Goal: Transaction & Acquisition: Purchase product/service

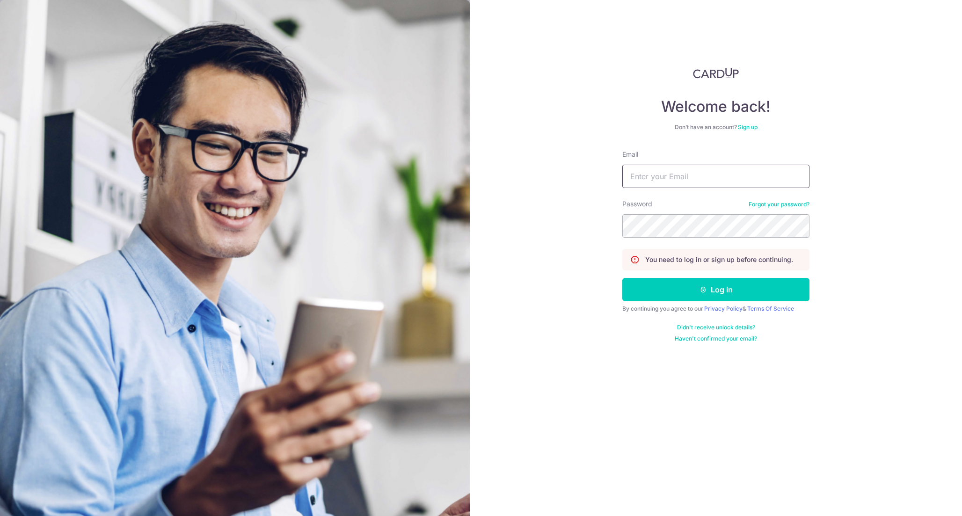
click at [772, 176] on input "Email" at bounding box center [715, 176] width 187 height 23
type input "sieniven@gmail.com"
click at [736, 292] on button "Log in" at bounding box center [715, 289] width 187 height 23
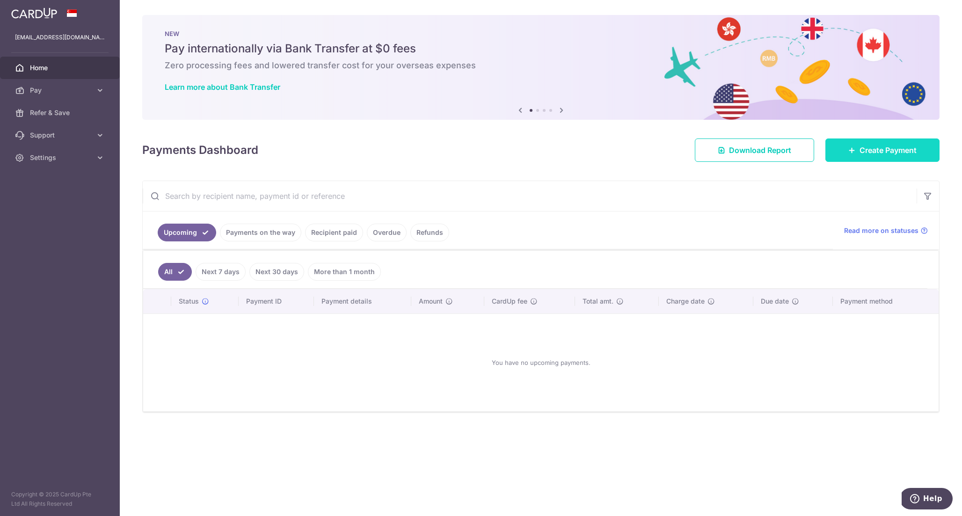
click at [851, 143] on link "Create Payment" at bounding box center [882, 149] width 114 height 23
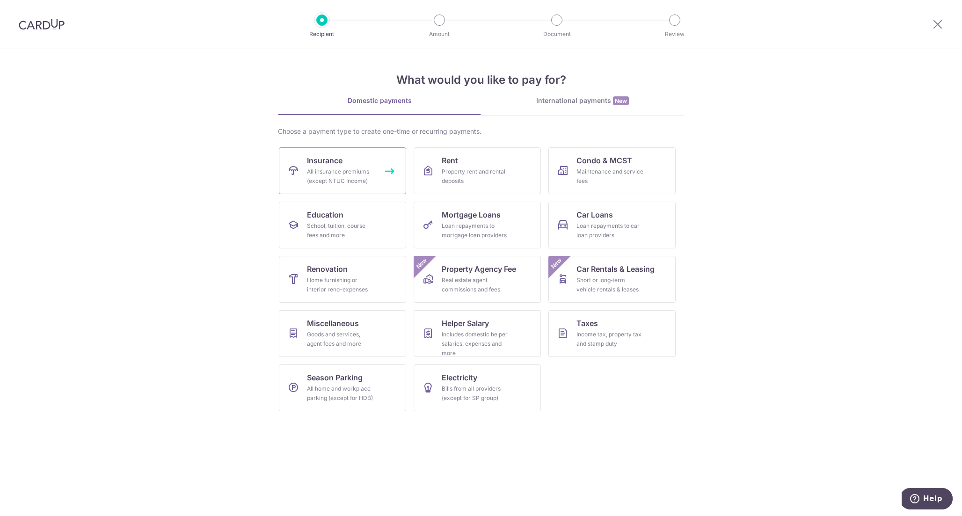
click at [368, 167] on div "All insurance premiums (except NTUC Income)" at bounding box center [340, 176] width 67 height 19
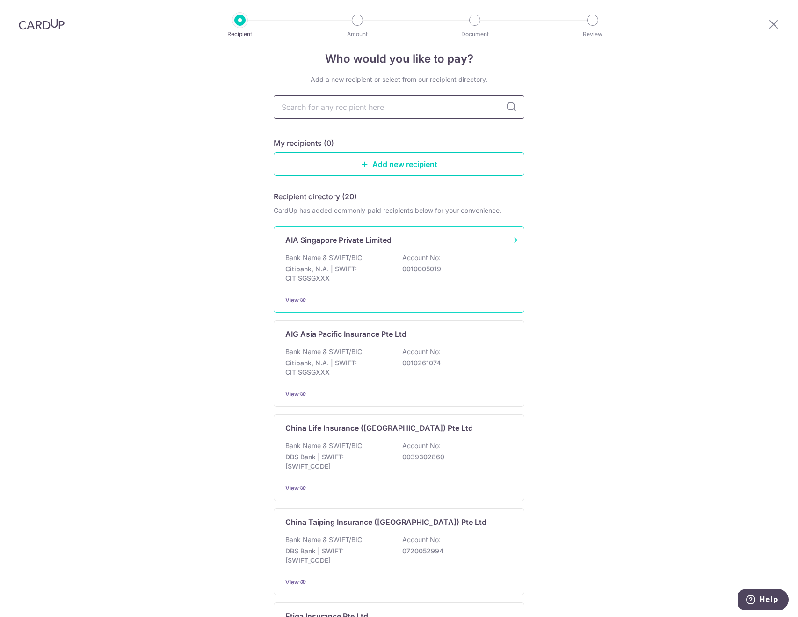
scroll to position [19, 0]
click at [424, 269] on p "0010005019" at bounding box center [454, 267] width 105 height 9
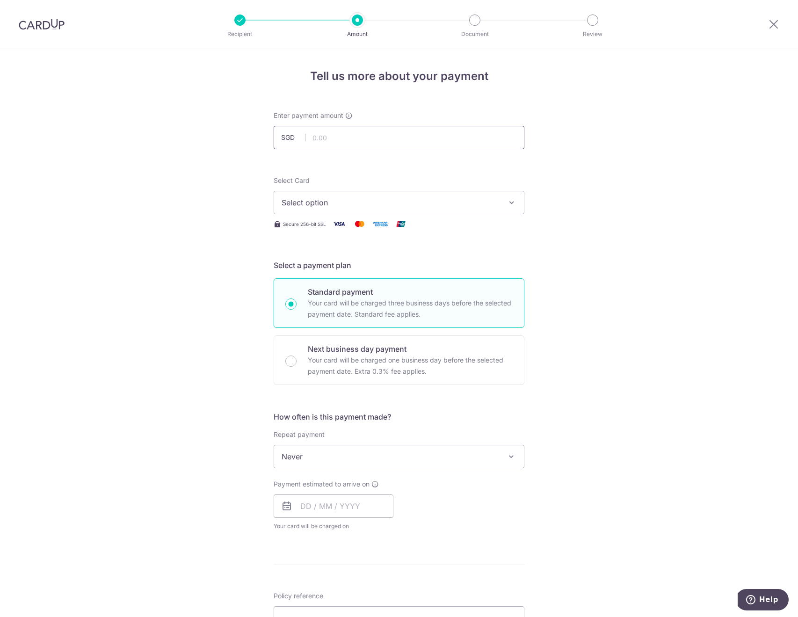
click at [387, 134] on input "text" at bounding box center [399, 137] width 251 height 23
type input "959.60"
click at [375, 206] on span "Select option" at bounding box center [391, 202] width 218 height 11
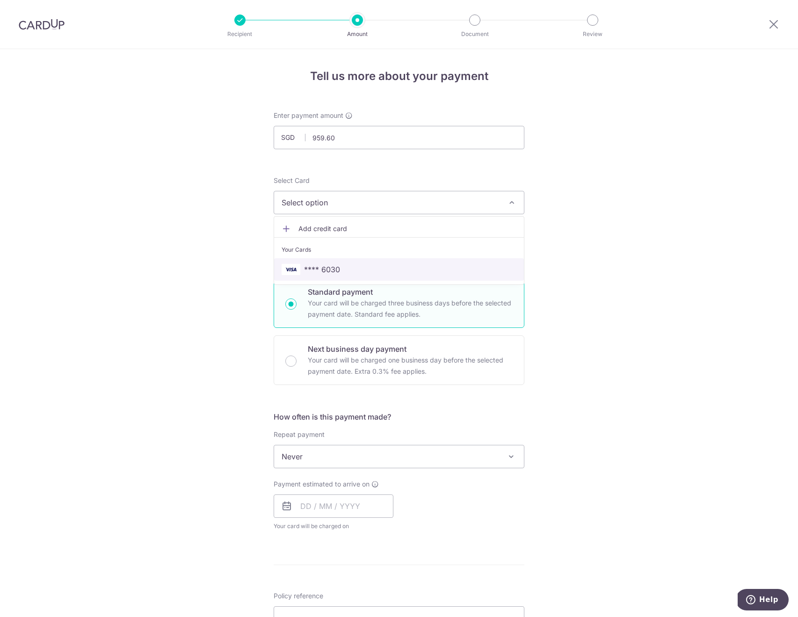
click at [356, 265] on span "**** 6030" at bounding box center [399, 269] width 235 height 11
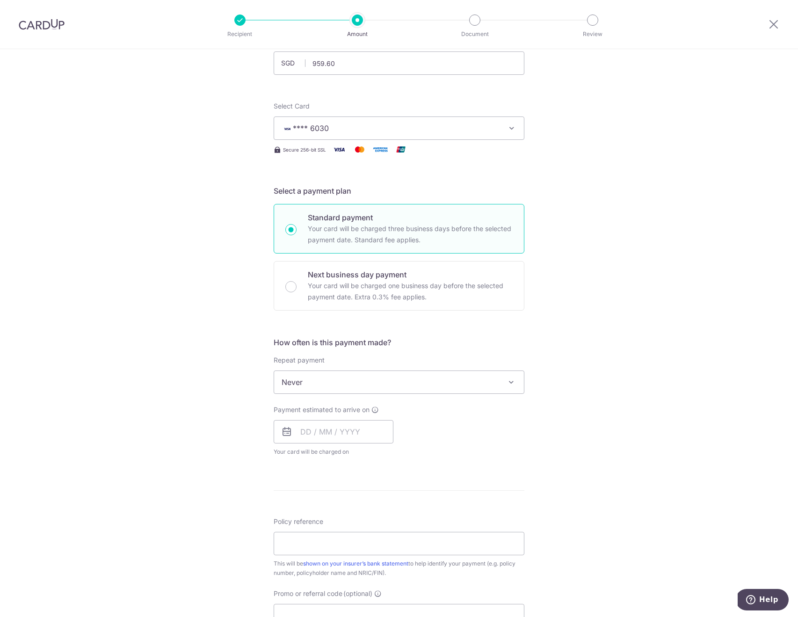
scroll to position [75, 0]
click at [319, 432] on input "text" at bounding box center [334, 431] width 120 height 23
click at [385, 515] on link "12" at bounding box center [386, 516] width 15 height 15
type input "12/09/2025"
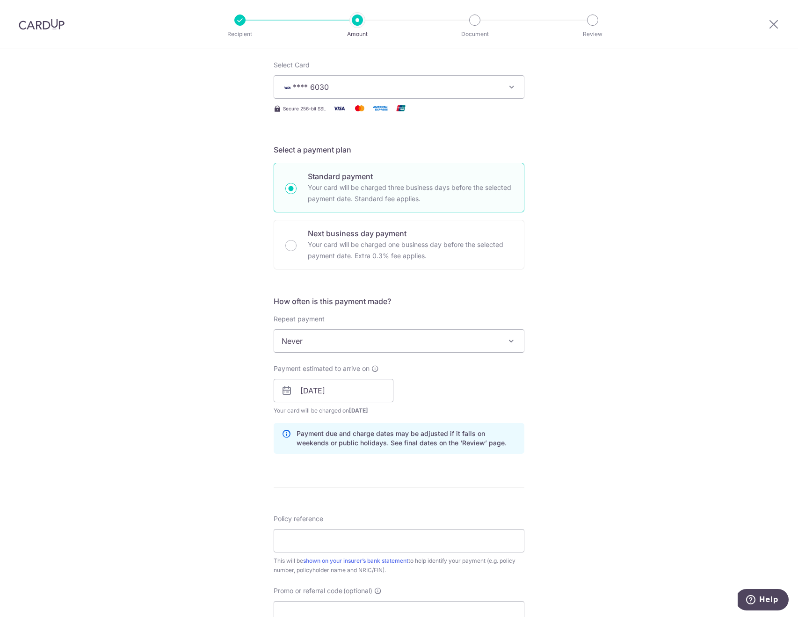
scroll to position [137, 0]
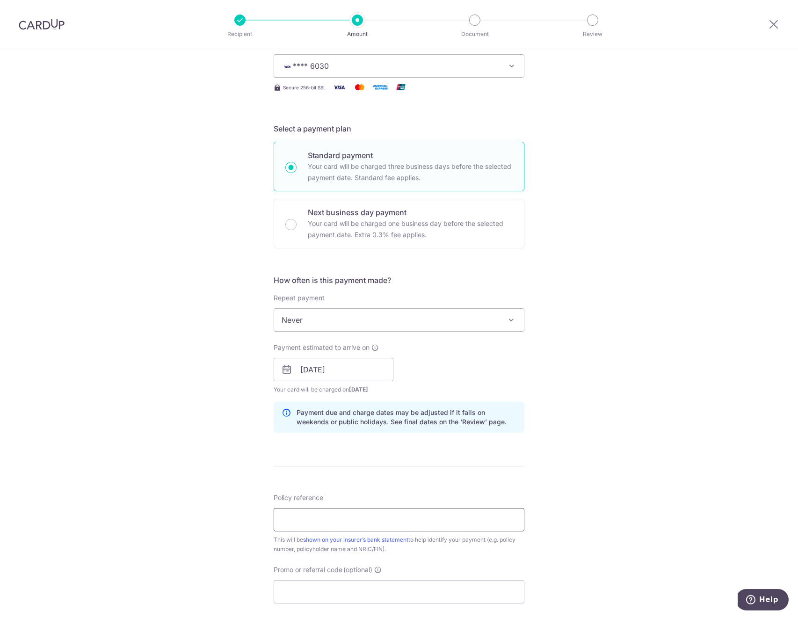
click at [422, 516] on input "Policy reference" at bounding box center [399, 519] width 251 height 23
click at [557, 465] on div "Tell us more about your payment Enter payment amount SGD 959.60 959.60 Select C…" at bounding box center [399, 355] width 798 height 885
click at [307, 515] on input "Policy reference" at bounding box center [399, 519] width 251 height 23
paste input "H243524738"
paste input "E243524738"
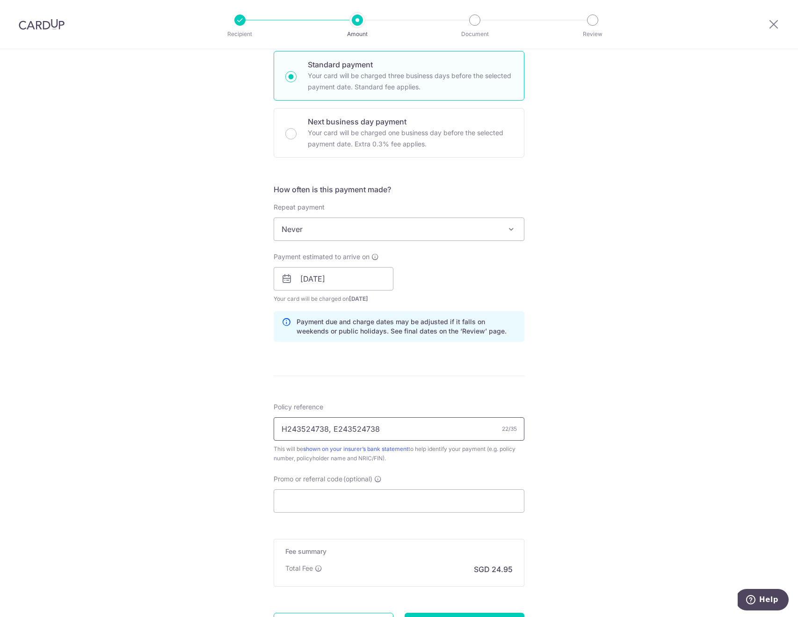
scroll to position [230, 0]
type input "H243524738, E243524738"
click at [319, 496] on input "Promo or referral code (optional)" at bounding box center [399, 498] width 251 height 23
paste input "OFF225"
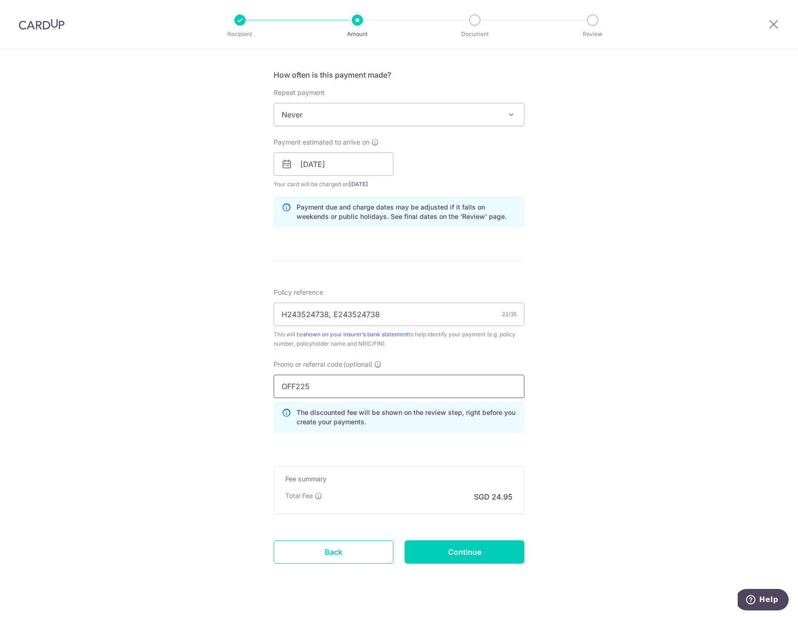
scroll to position [345, 0]
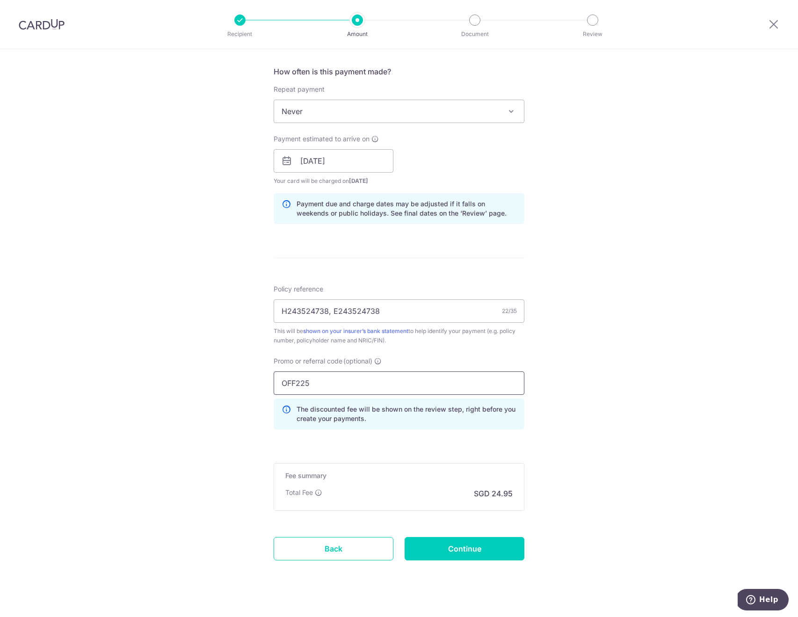
type input "OFF225"
click at [472, 546] on input "Continue" at bounding box center [465, 548] width 120 height 23
type input "Create Schedule"
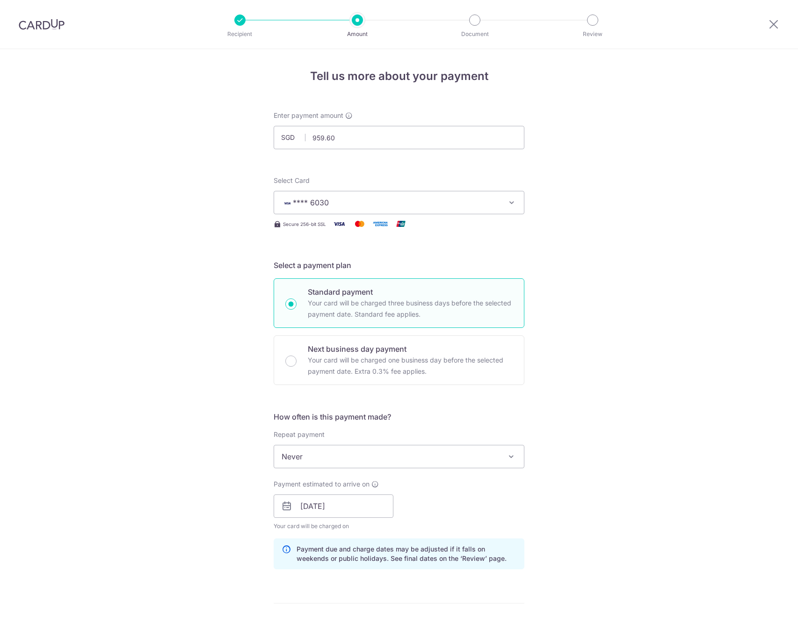
scroll to position [372, 0]
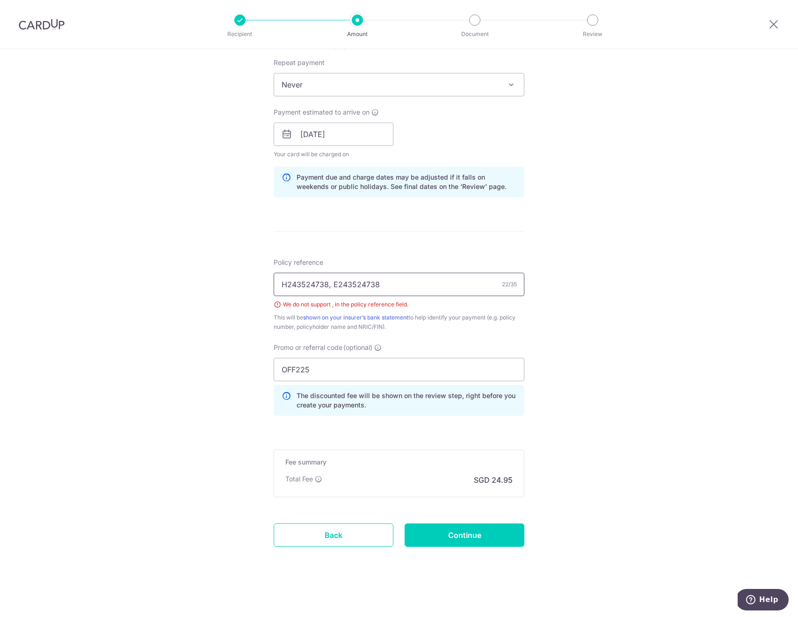
click at [334, 281] on input "H243524738, E243524738" at bounding box center [399, 284] width 251 height 23
type input "H243524738 E243524738"
click at [599, 392] on div "Tell us more about your payment Enter payment amount SGD 959.60 959.60 Select C…" at bounding box center [399, 147] width 798 height 940
click at [464, 531] on input "Continue" at bounding box center [465, 534] width 120 height 23
type input "Create Schedule"
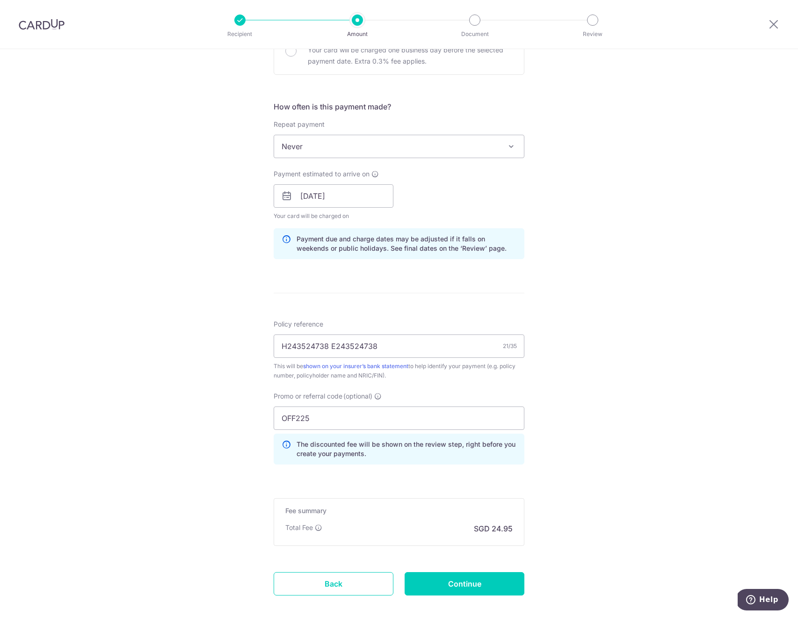
scroll to position [336, 0]
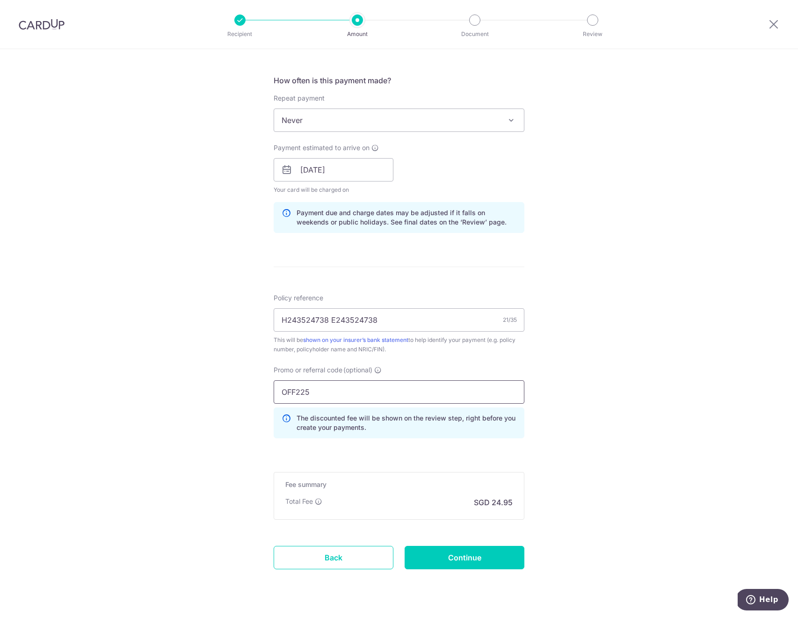
click at [328, 393] on input "OFF225" at bounding box center [399, 391] width 251 height 23
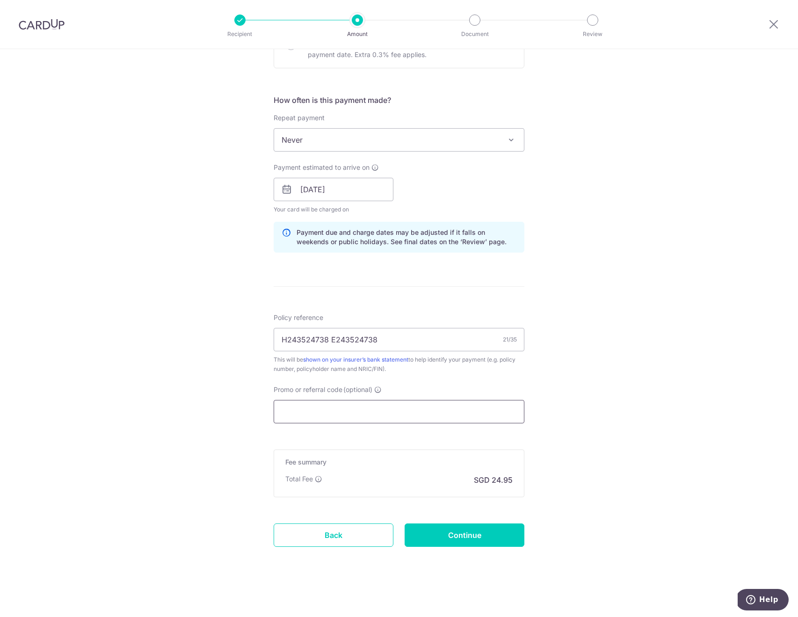
scroll to position [317, 0]
paste input "MILELION"
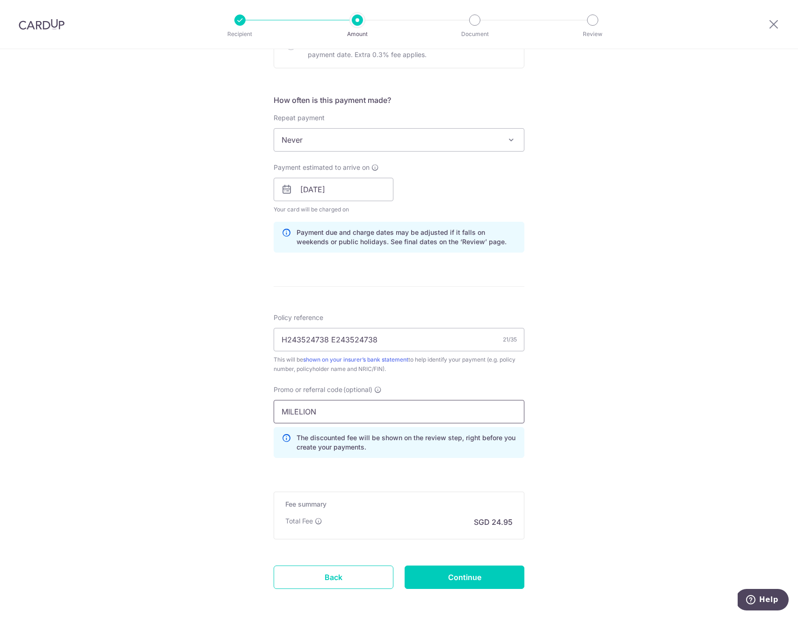
scroll to position [336, 0]
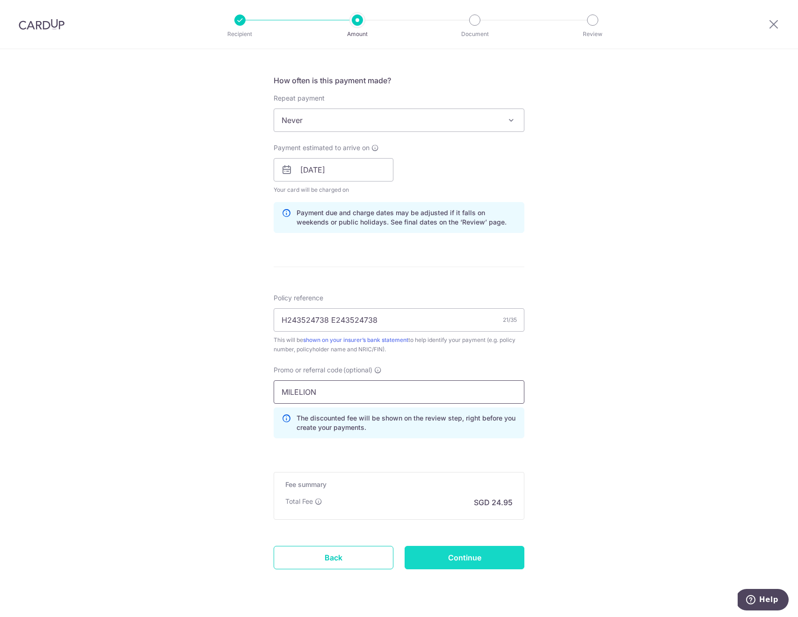
type input "MILELION"
click at [445, 550] on input "Continue" at bounding box center [465, 557] width 120 height 23
type input "Update Schedule"
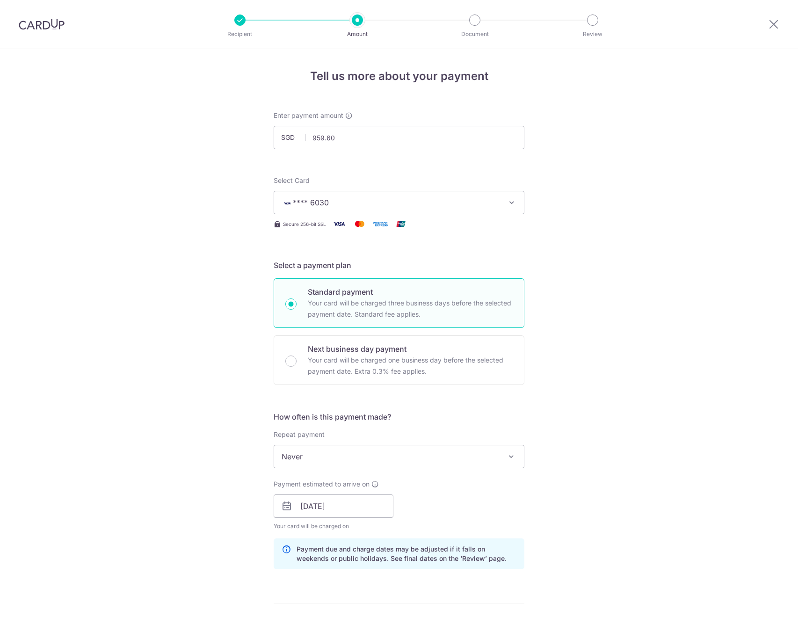
scroll to position [372, 0]
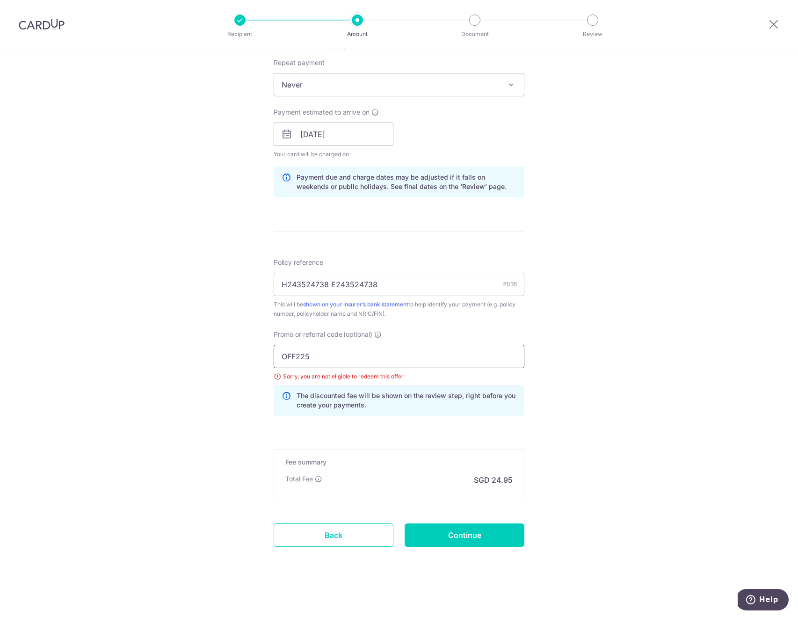
click at [335, 358] on input "OFF225" at bounding box center [399, 356] width 251 height 23
click at [442, 538] on input "Continue" at bounding box center [465, 534] width 120 height 23
type input "Update Schedule"
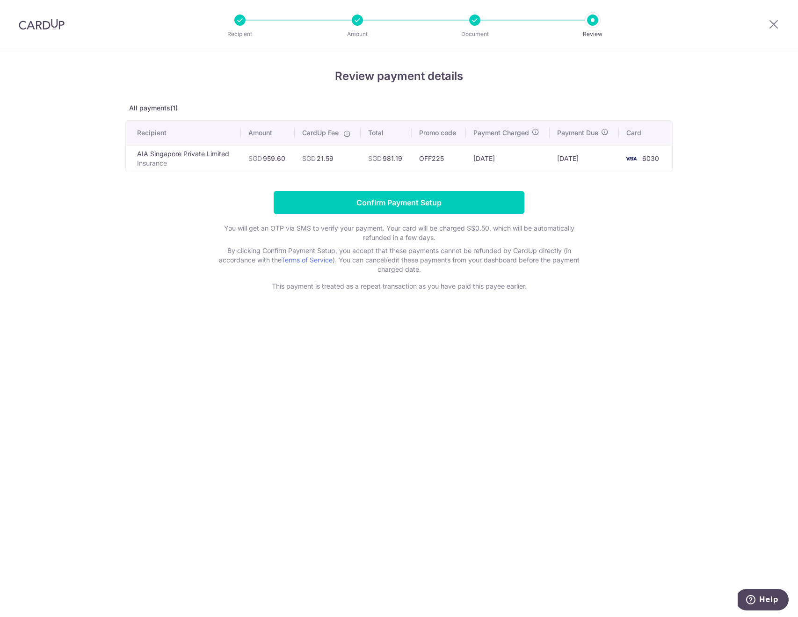
click at [352, 448] on div "Review payment details All payments(1) Recipient Amount CardUp Fee Total Promo …" at bounding box center [399, 333] width 798 height 568
click at [595, 352] on div "Review payment details All payments(1) Recipient Amount CardUp Fee Total Promo …" at bounding box center [399, 333] width 798 height 568
click at [490, 203] on input "Confirm Payment Setup" at bounding box center [399, 202] width 251 height 23
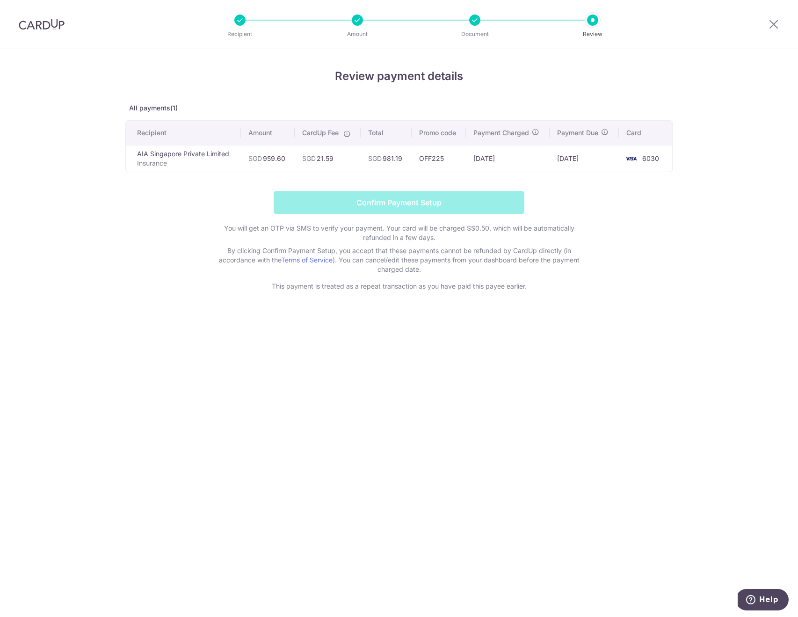
click at [490, 203] on form "Confirm Payment Setup You will get an OTP via SMS to verify your payment. Your …" at bounding box center [398, 241] width 547 height 100
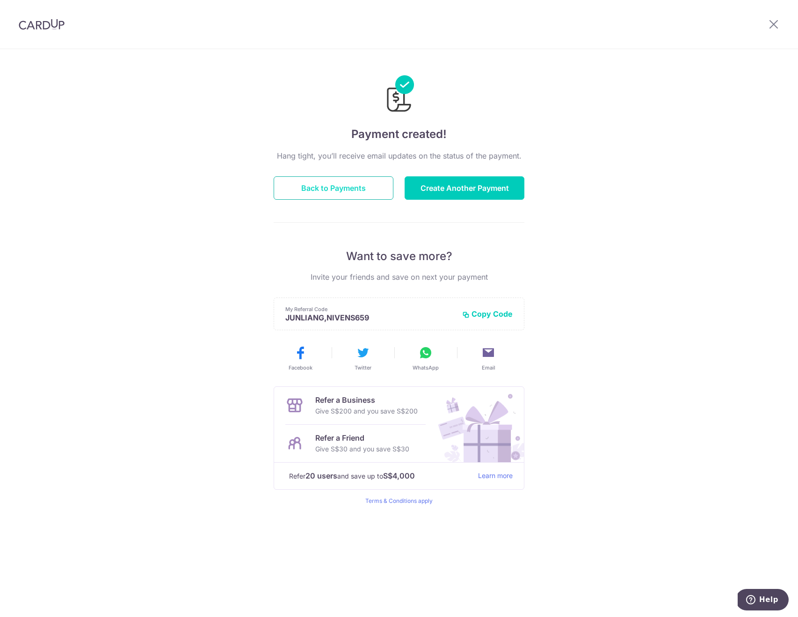
click at [352, 191] on button "Back to Payments" at bounding box center [334, 187] width 120 height 23
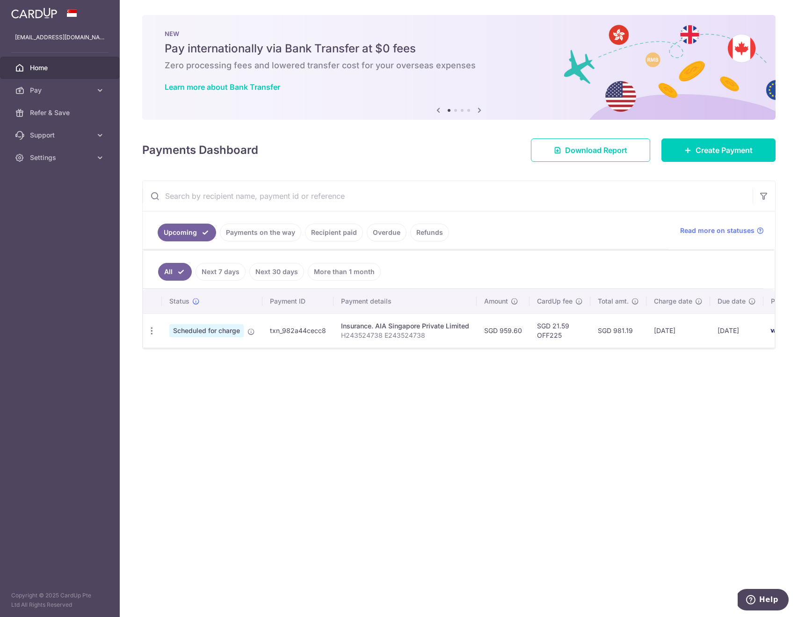
click at [276, 440] on div "× Pause Schedule Pause all future payments in this series Pause just this one p…" at bounding box center [459, 308] width 678 height 617
click at [290, 440] on body "[EMAIL_ADDRESS][DOMAIN_NAME] Home Pay Payments Recipients Cards Refer & Save Su…" at bounding box center [399, 308] width 798 height 617
click at [57, 90] on span "Pay" at bounding box center [61, 90] width 62 height 9
click at [54, 108] on span "Payments" at bounding box center [61, 112] width 62 height 9
click at [67, 91] on span "Pay" at bounding box center [61, 90] width 62 height 9
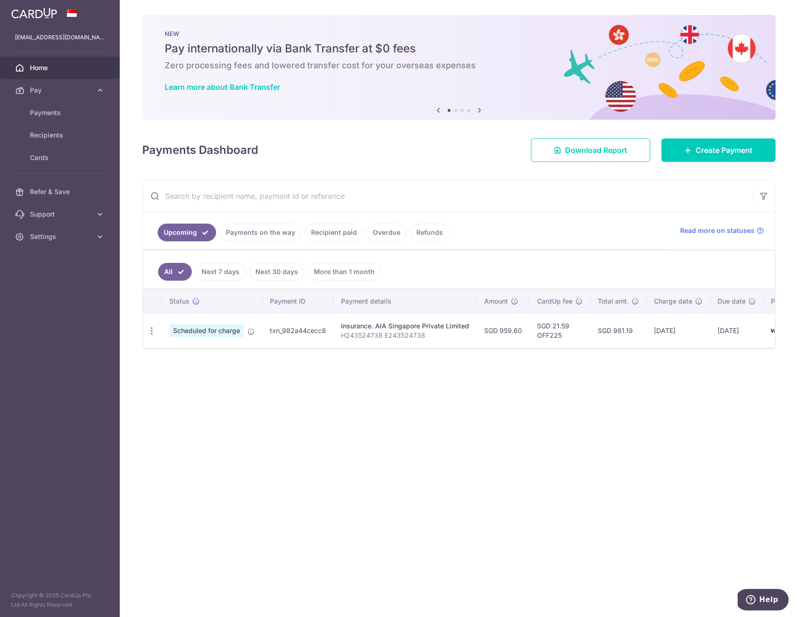
click at [276, 464] on div "× Pause Schedule Pause all future payments in this series Pause just this one p…" at bounding box center [459, 308] width 678 height 617
click at [357, 419] on div "× Pause Schedule Pause all future payments in this series Pause just this one p…" at bounding box center [459, 308] width 678 height 617
click at [448, 451] on div "× Pause Schedule Pause all future payments in this series Pause just this one p…" at bounding box center [459, 308] width 678 height 617
